Goal: Find specific page/section: Find specific page/section

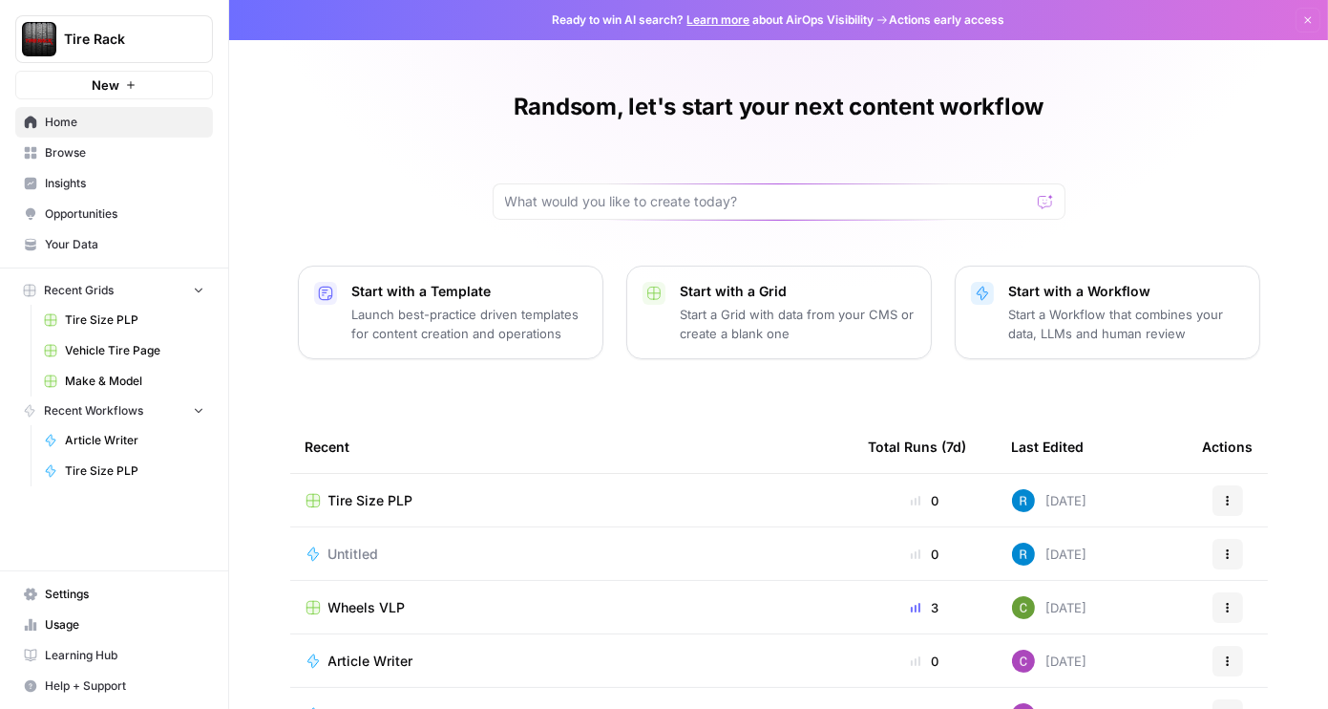
click at [1213, 608] on button "Actions" at bounding box center [1228, 607] width 31 height 31
click at [409, 604] on div "Wheels VLP" at bounding box center [572, 607] width 533 height 19
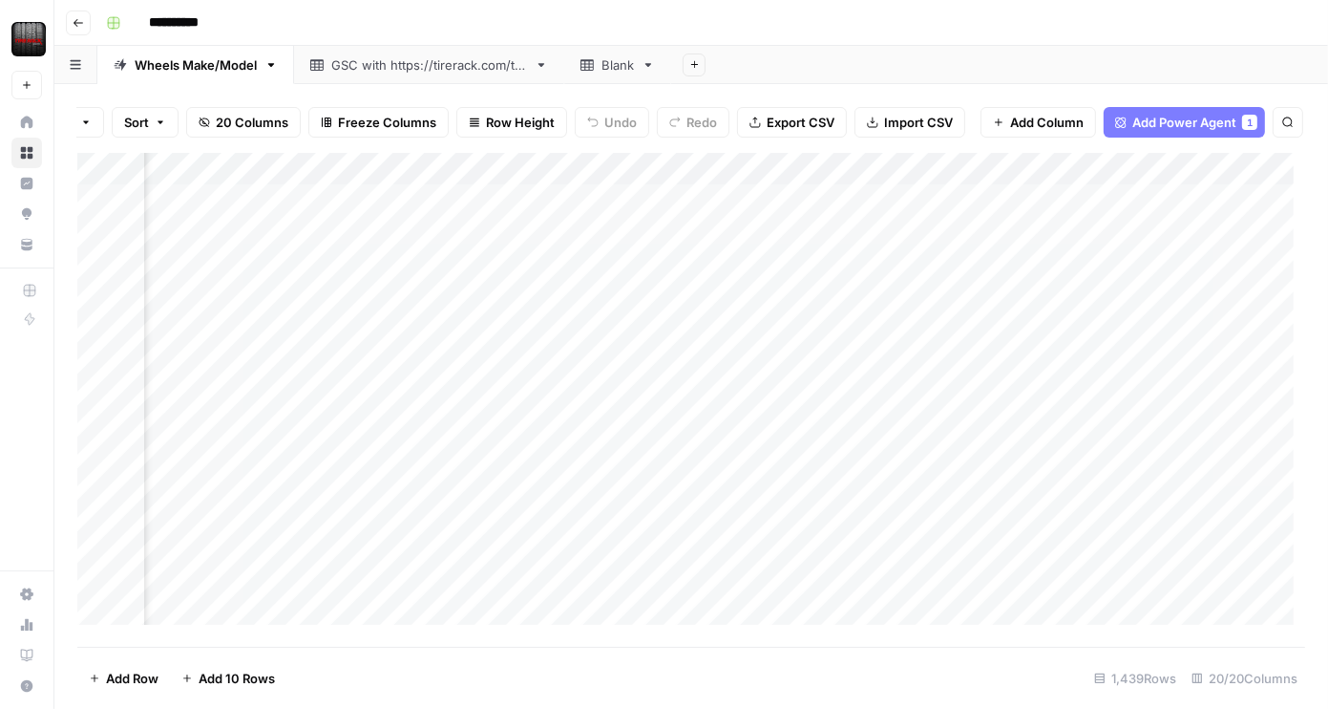
scroll to position [0, 1765]
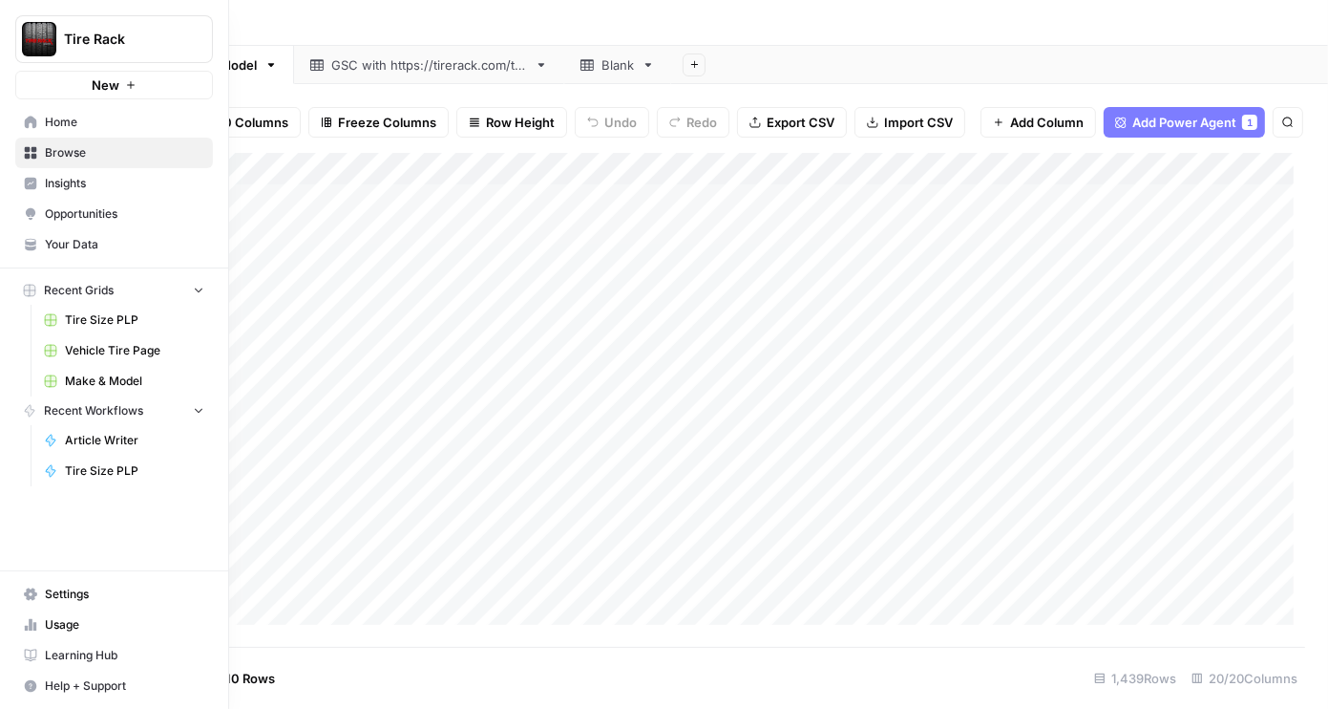
click at [140, 627] on span "Usage" at bounding box center [124, 624] width 159 height 17
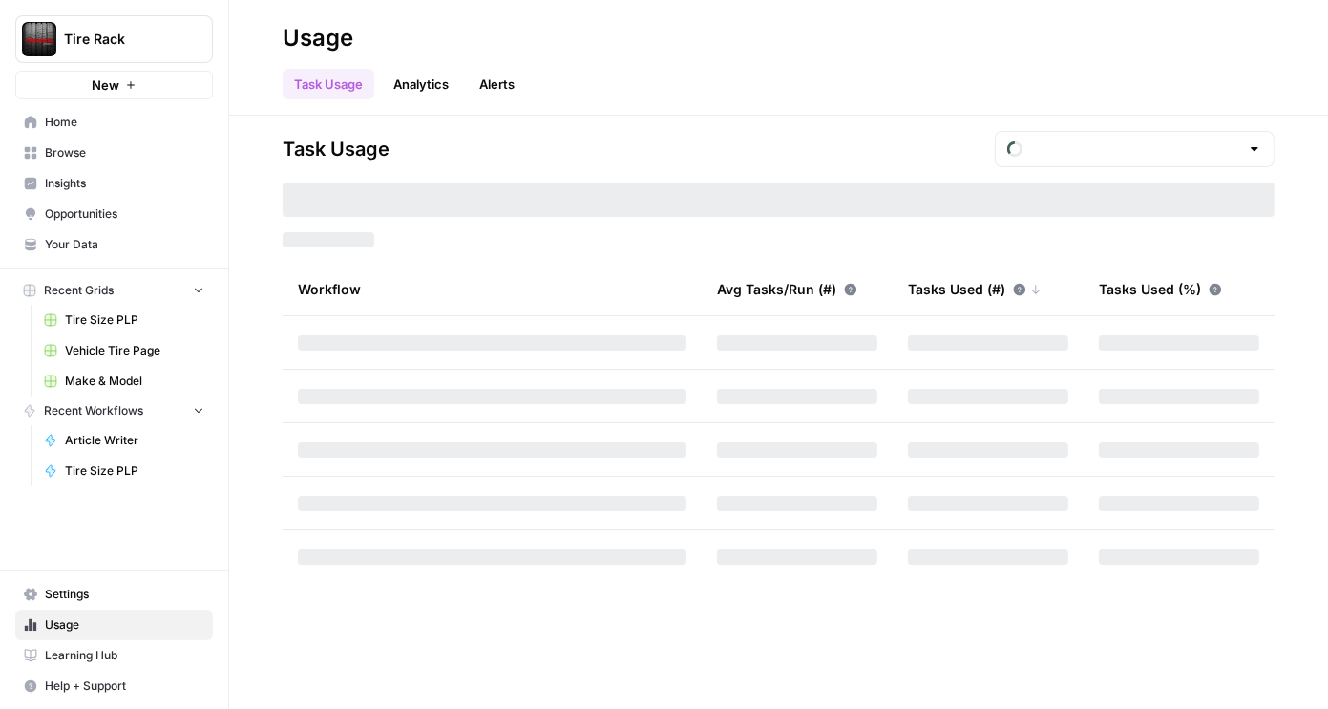
type input "September Tasks"
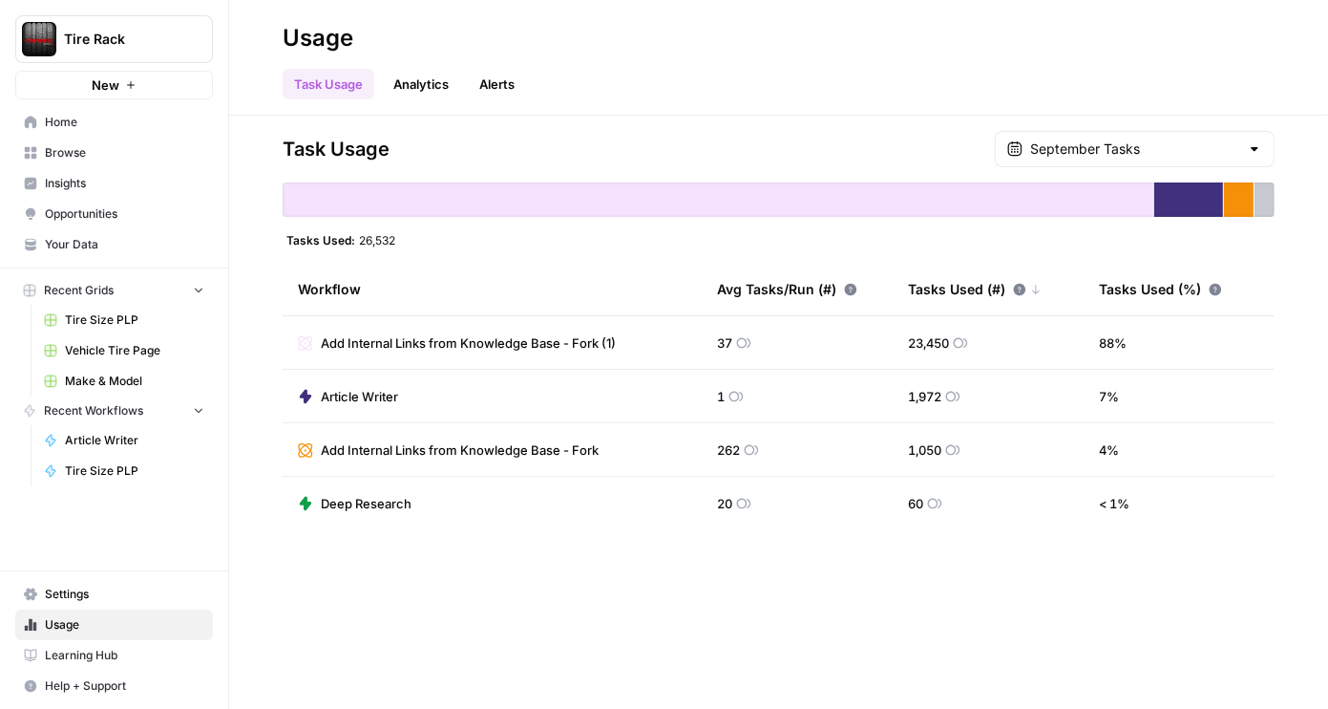
click at [426, 74] on link "Analytics" at bounding box center [421, 84] width 78 height 31
